Goal: Communication & Community: Connect with others

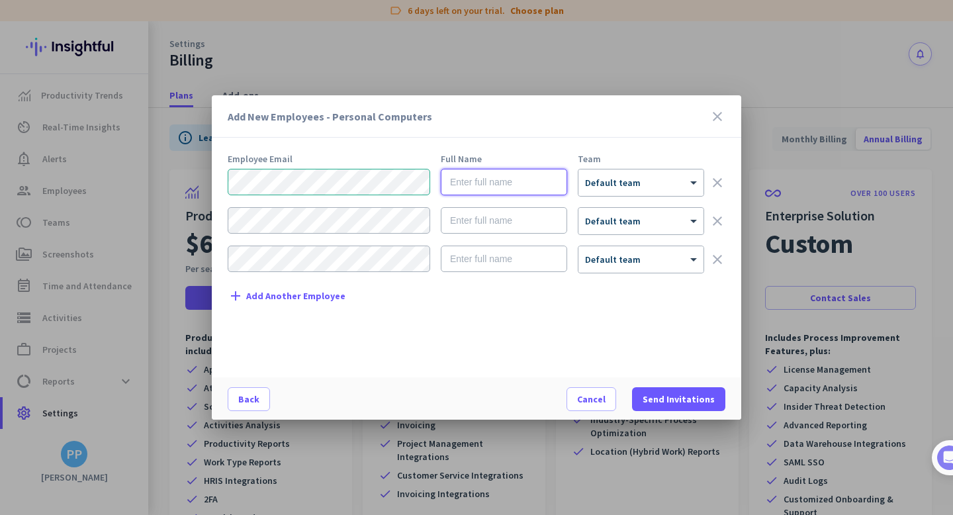
click at [506, 189] on input "text" at bounding box center [504, 182] width 126 height 26
type input "[PERSON_NAME]"
click at [633, 187] on span "Default team" at bounding box center [613, 183] width 56 height 12
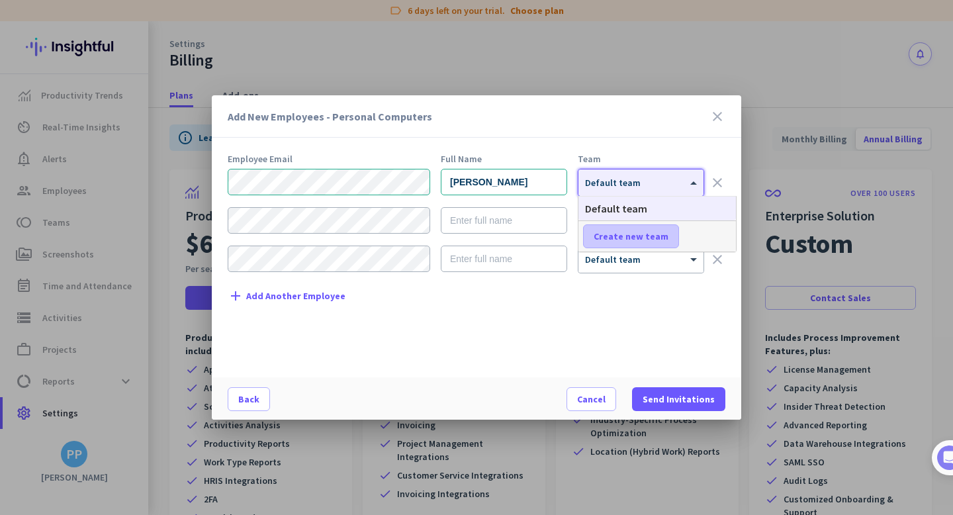
click at [638, 236] on span "Create new team" at bounding box center [631, 236] width 75 height 13
click at [638, 236] on input "text" at bounding box center [632, 236] width 98 height 24
type input "Reddit"
click at [710, 236] on span "Save" at bounding box center [710, 236] width 21 height 12
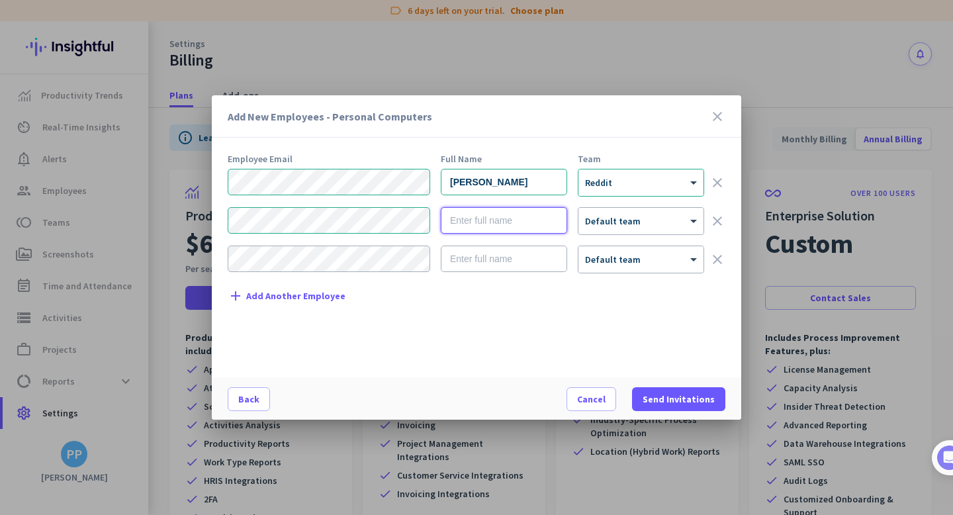
click at [467, 220] on input "text" at bounding box center [504, 220] width 126 height 26
type input "Kol"
click at [620, 220] on div at bounding box center [641, 216] width 125 height 11
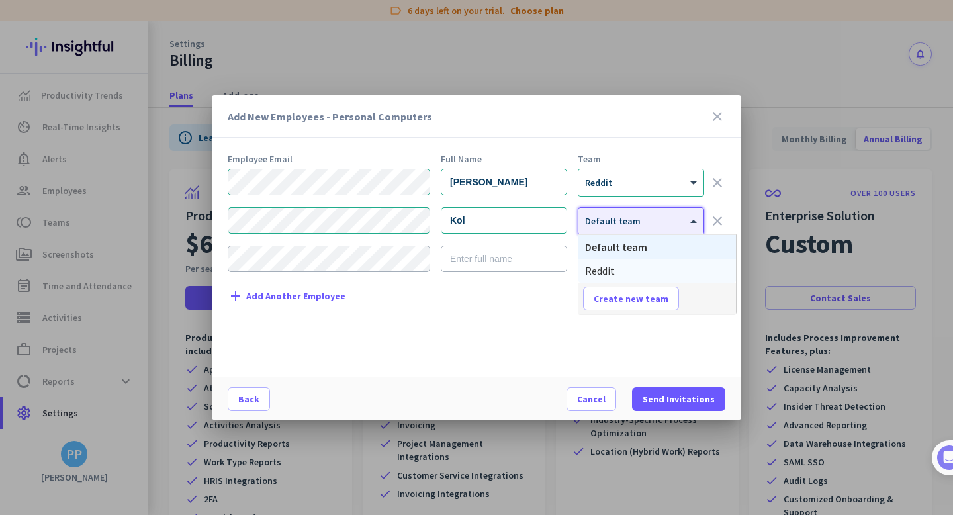
click at [619, 271] on div "Reddit" at bounding box center [658, 271] width 158 height 24
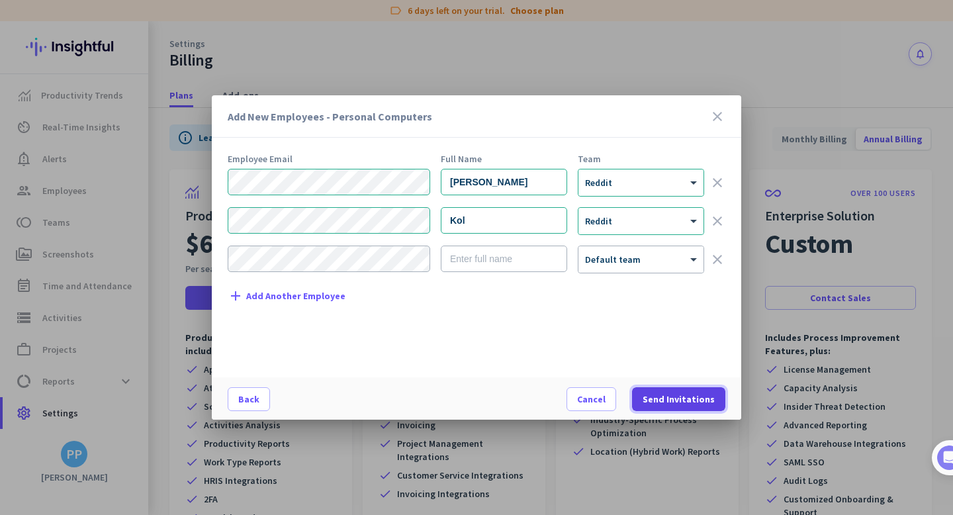
click at [674, 393] on span "Send Invitations" at bounding box center [679, 399] width 72 height 13
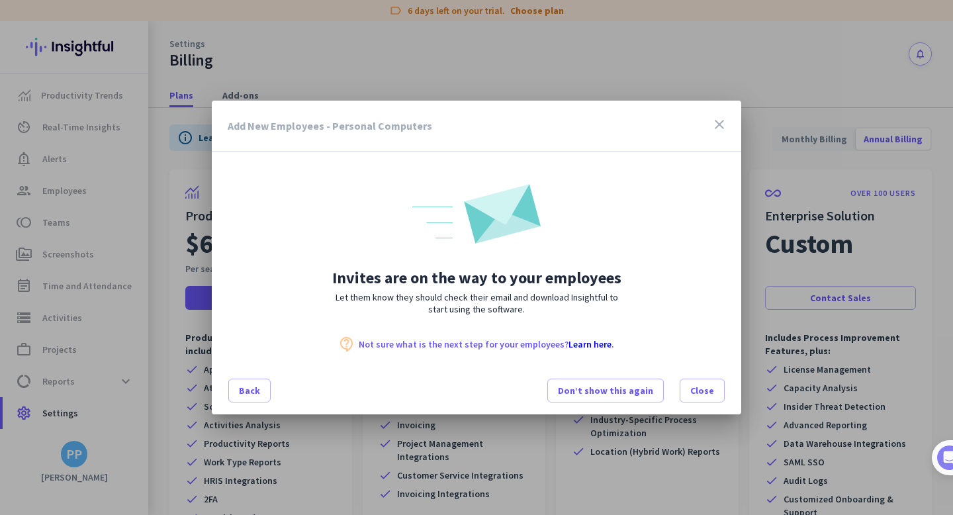
click at [593, 344] on link "Learn here" at bounding box center [590, 344] width 43 height 12
